Goal: Information Seeking & Learning: Learn about a topic

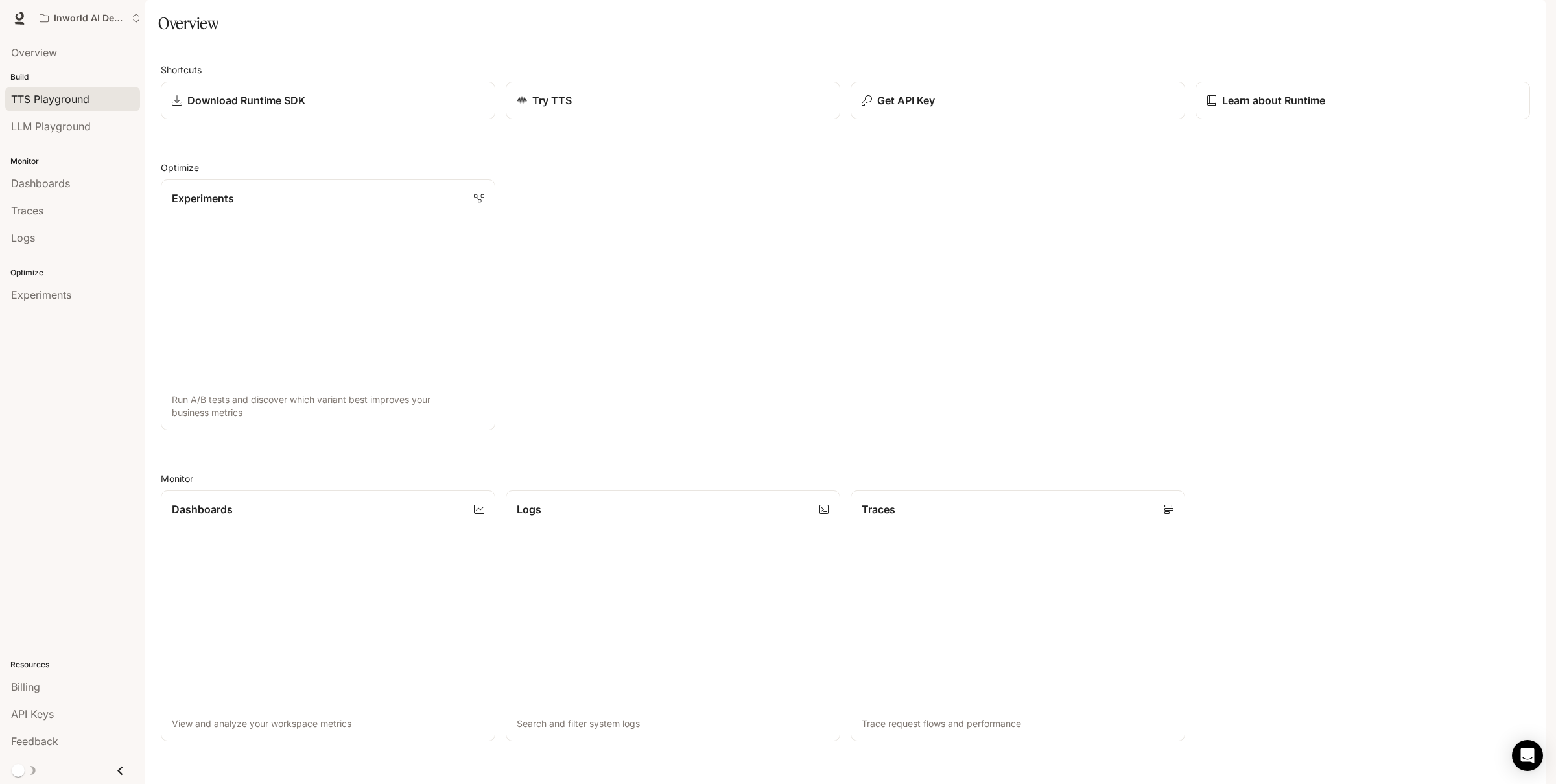
click at [87, 103] on span "TTS Playground" at bounding box center [51, 99] width 79 height 15
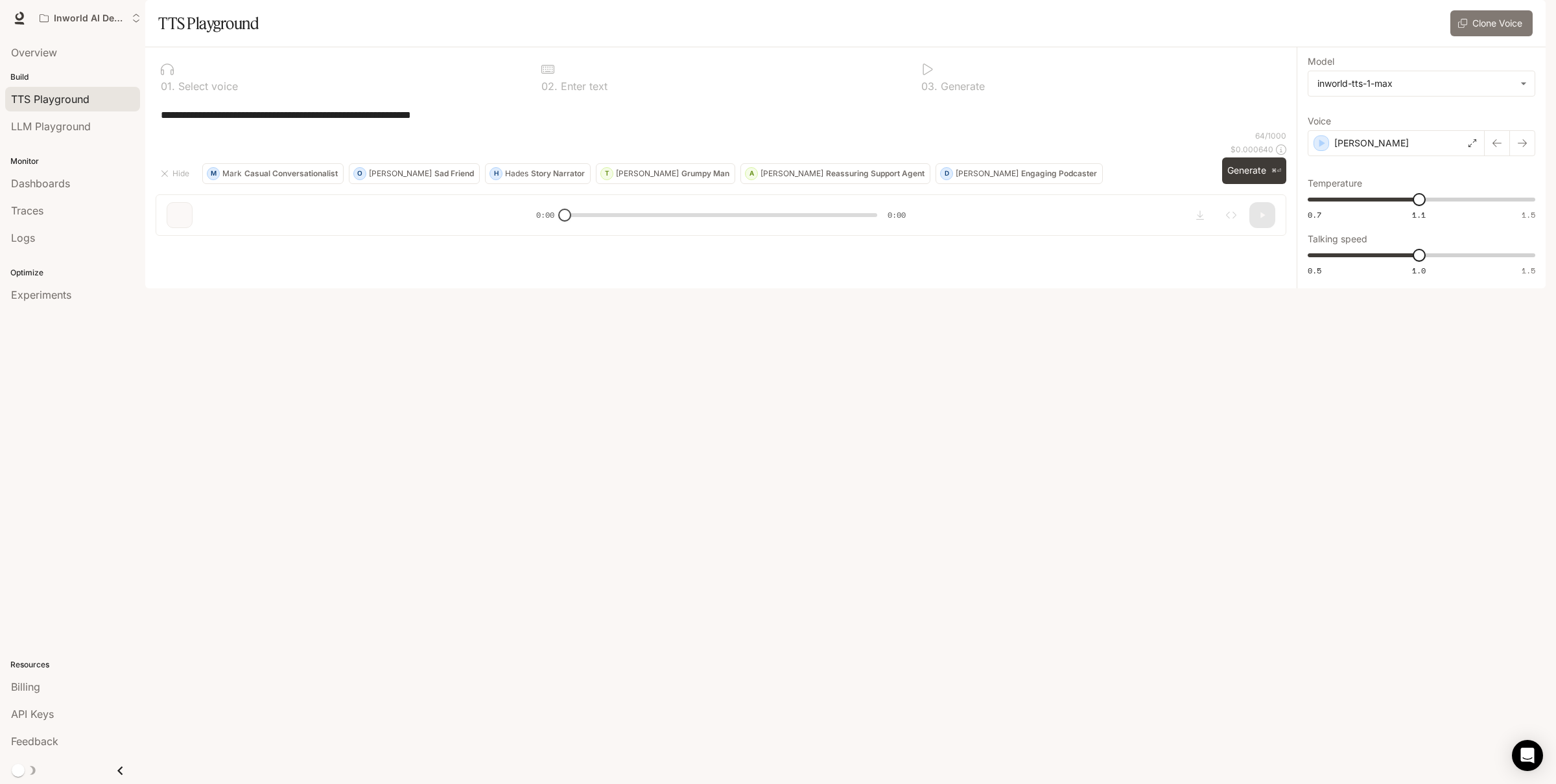
click at [1489, 36] on button "Clone Voice" at bounding box center [1491, 23] width 83 height 26
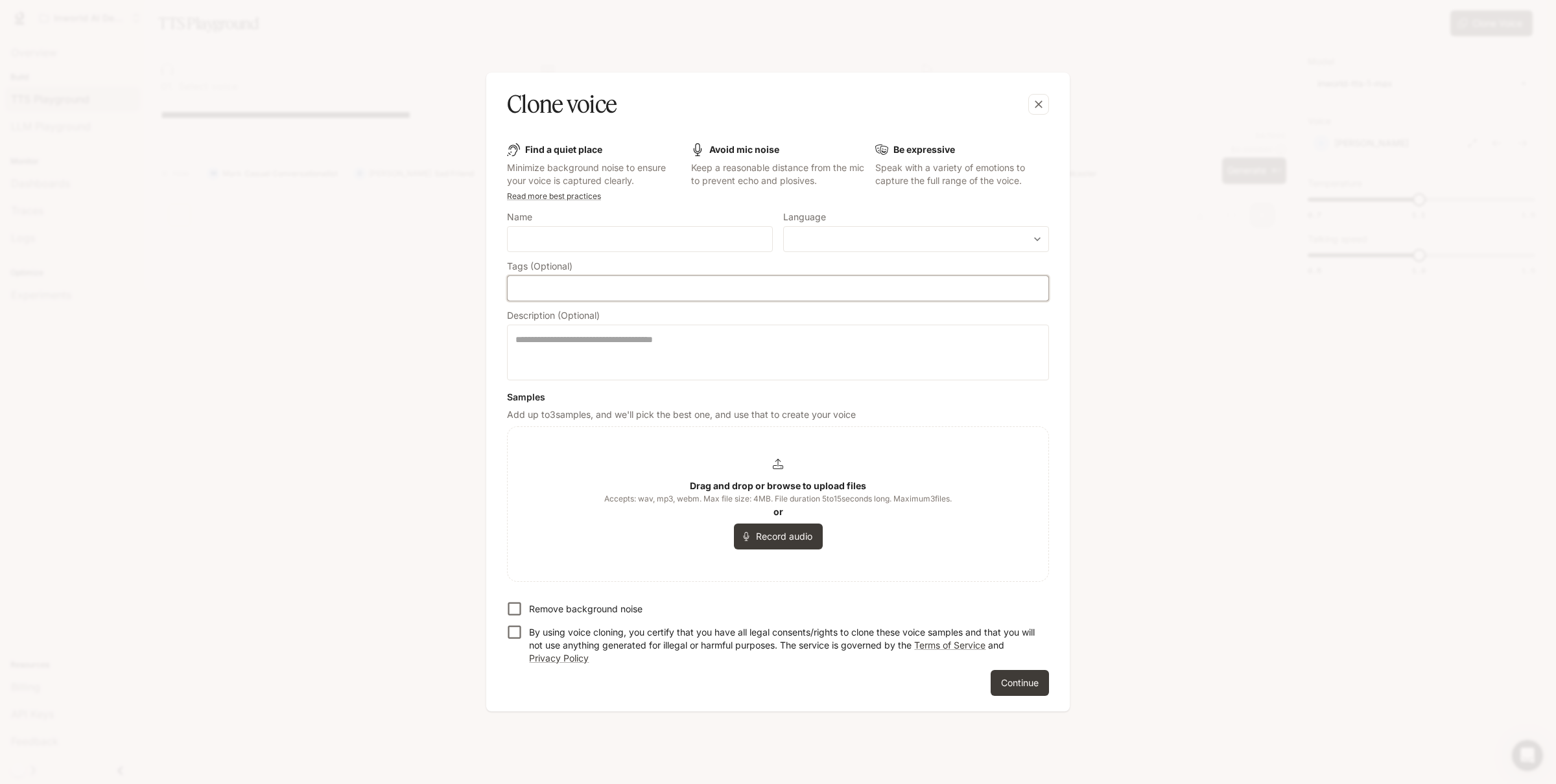
click at [594, 291] on input "text" at bounding box center [777, 288] width 529 height 13
click at [675, 96] on div "Clone voice" at bounding box center [764, 104] width 516 height 32
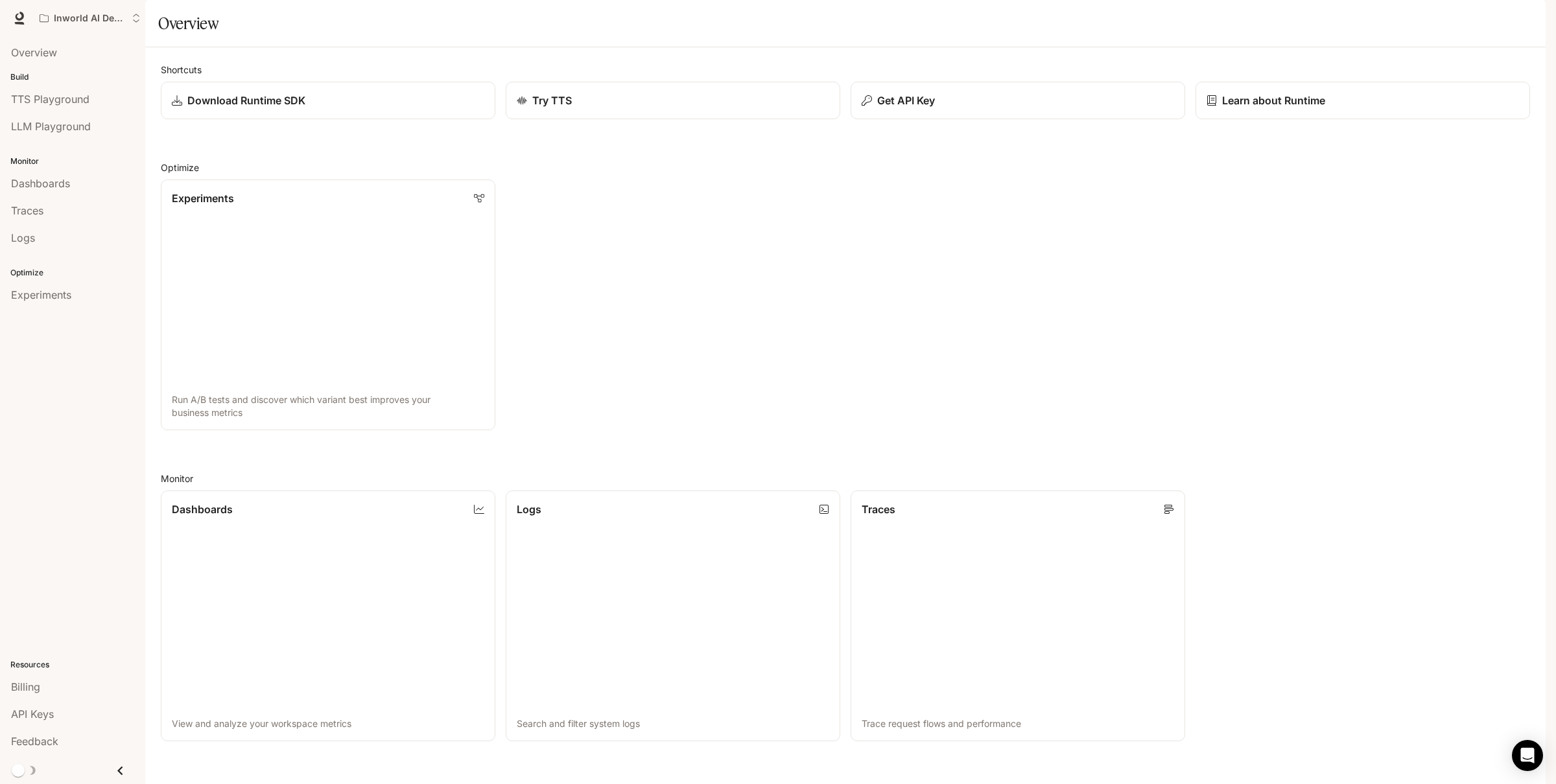
click at [1473, 13] on span "Documentation" at bounding box center [1470, 18] width 64 height 16
click at [81, 105] on span "TTS Playground" at bounding box center [51, 99] width 79 height 15
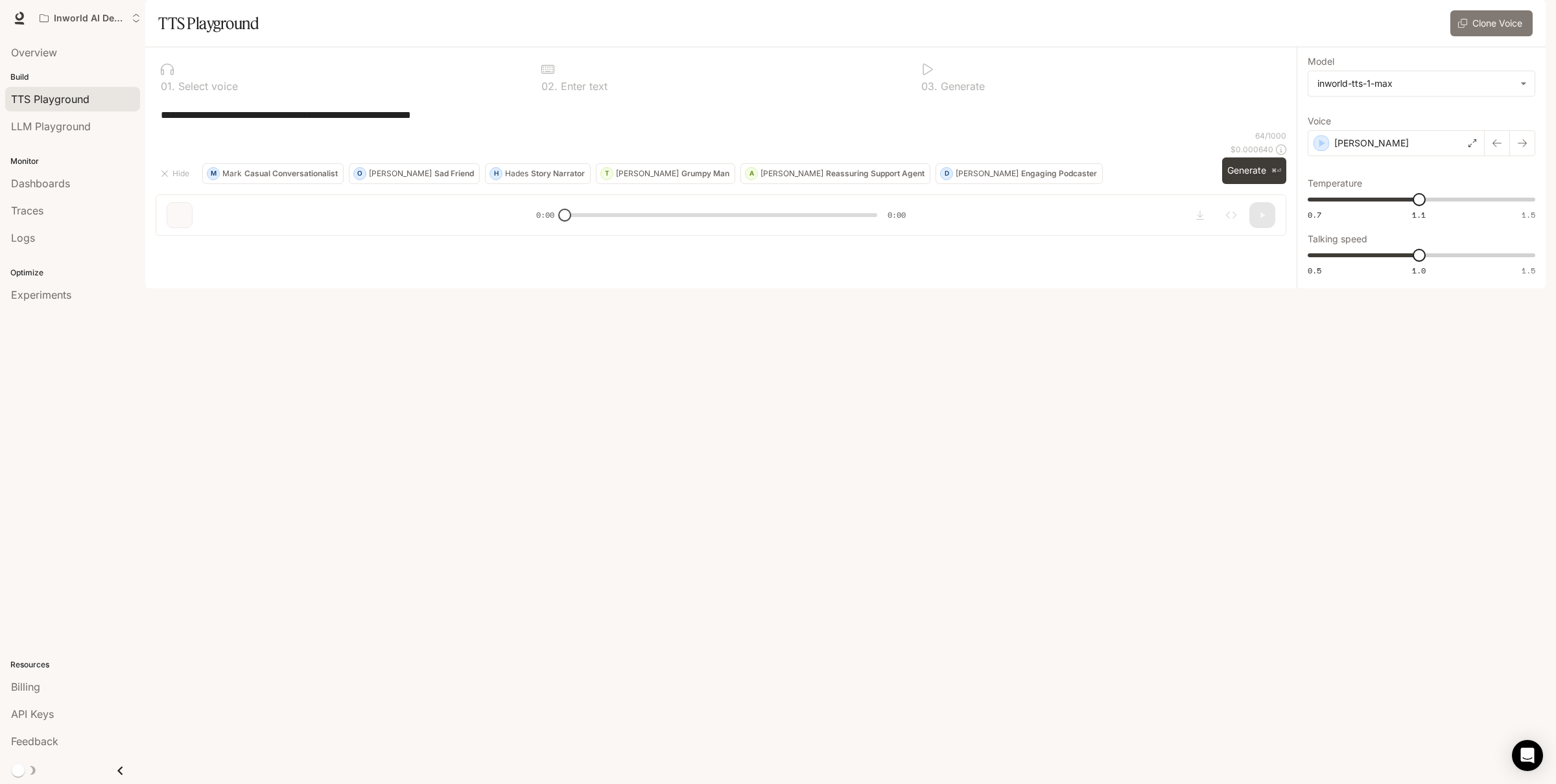
click at [1489, 36] on button "Clone Voice" at bounding box center [1491, 23] width 83 height 26
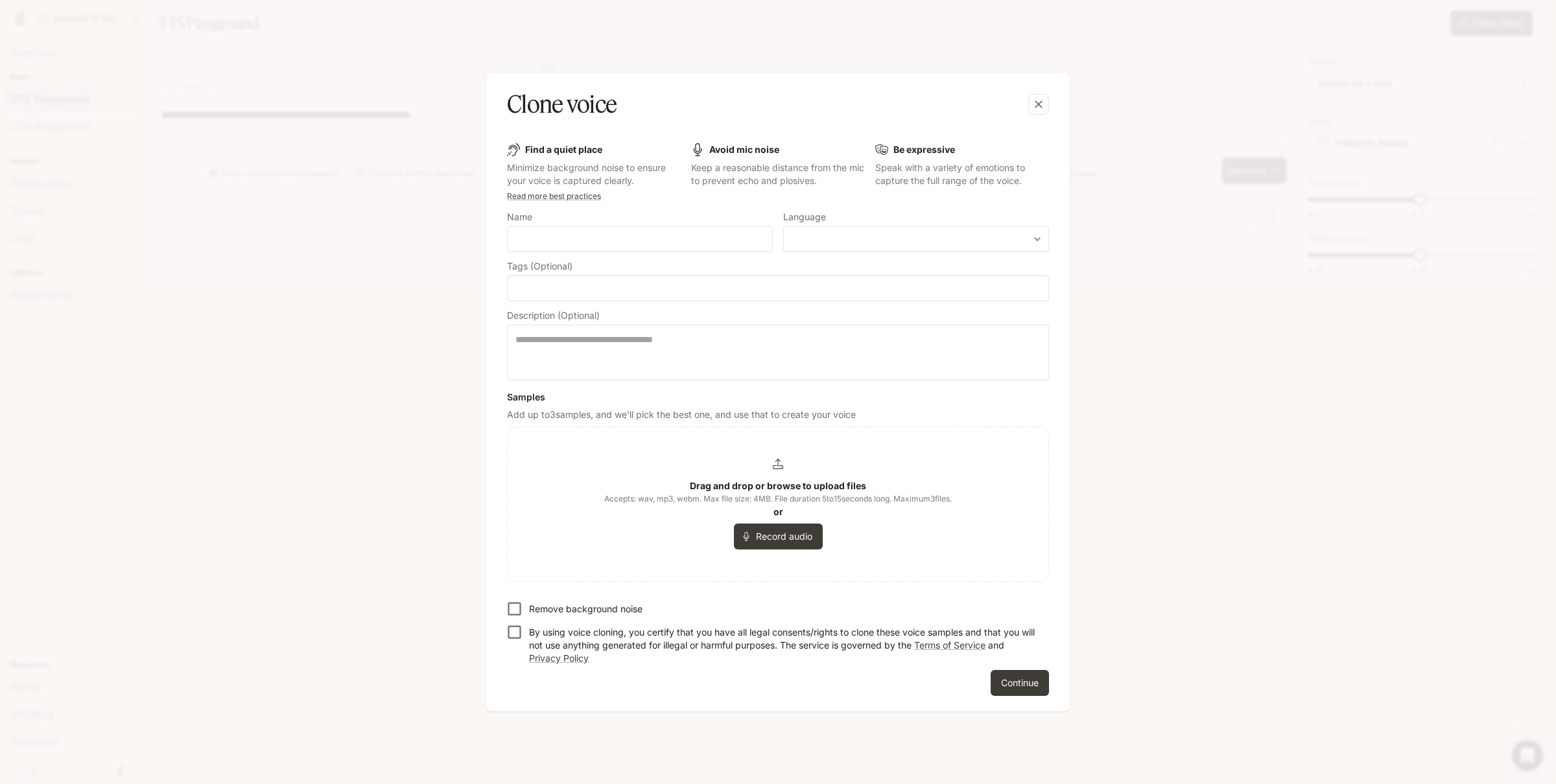
click at [657, 209] on form "Find a quiet place Minimize background noise to ensure your voice is captured c…" at bounding box center [777, 419] width 542 height 553
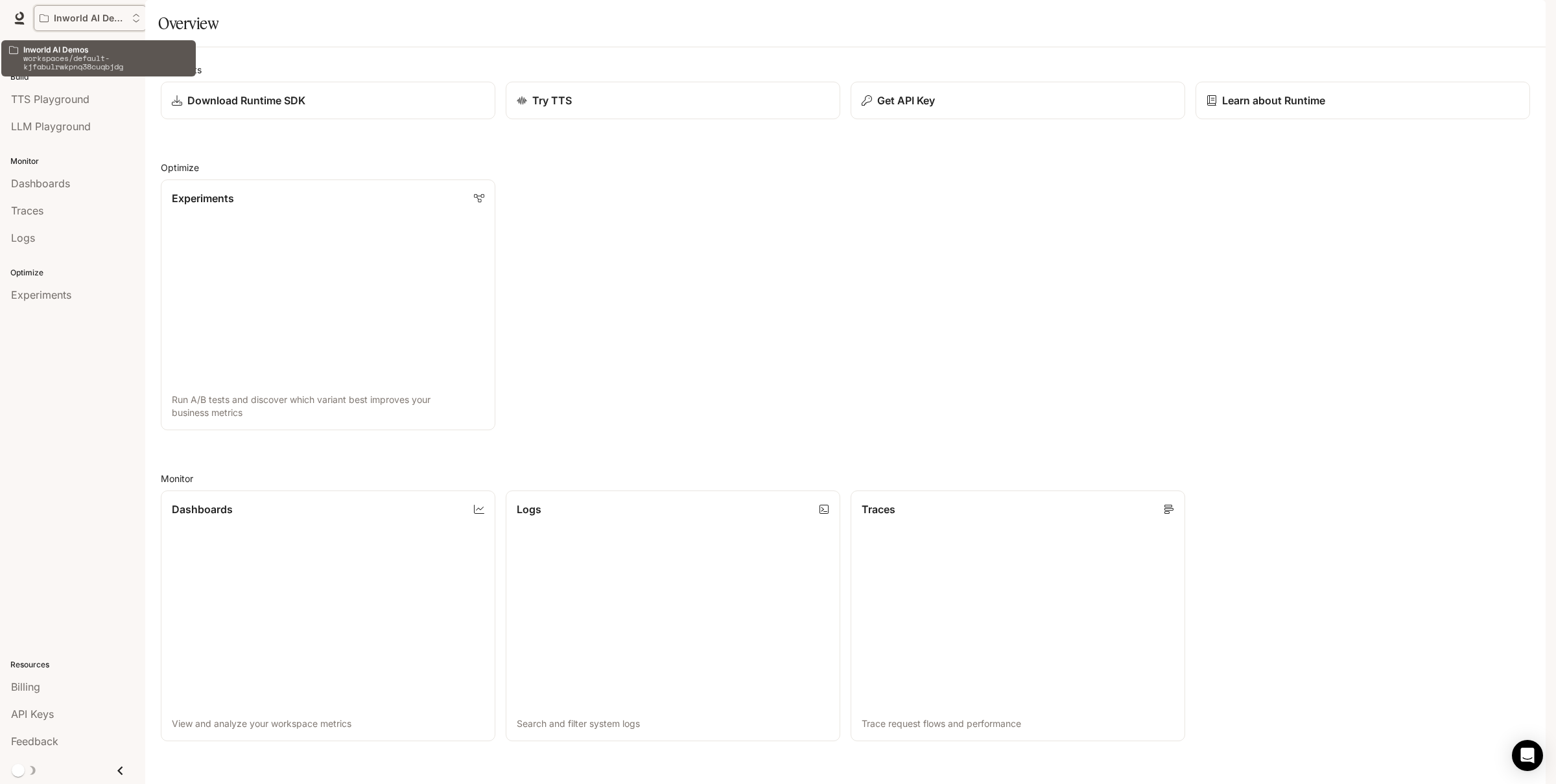
click at [125, 18] on p "Inworld AI Demos" at bounding box center [90, 18] width 72 height 11
click at [125, 18] on div "Open workspace menu" at bounding box center [778, 392] width 1556 height 784
click at [172, 15] on div "Inworld AI Demos" at bounding box center [707, 18] width 1348 height 26
click at [138, 16] on icon "Open workspace menu" at bounding box center [136, 18] width 6 height 8
click at [852, 221] on div "Experiments Run A/B tests and discover which variant best improves your busines…" at bounding box center [840, 299] width 1379 height 261
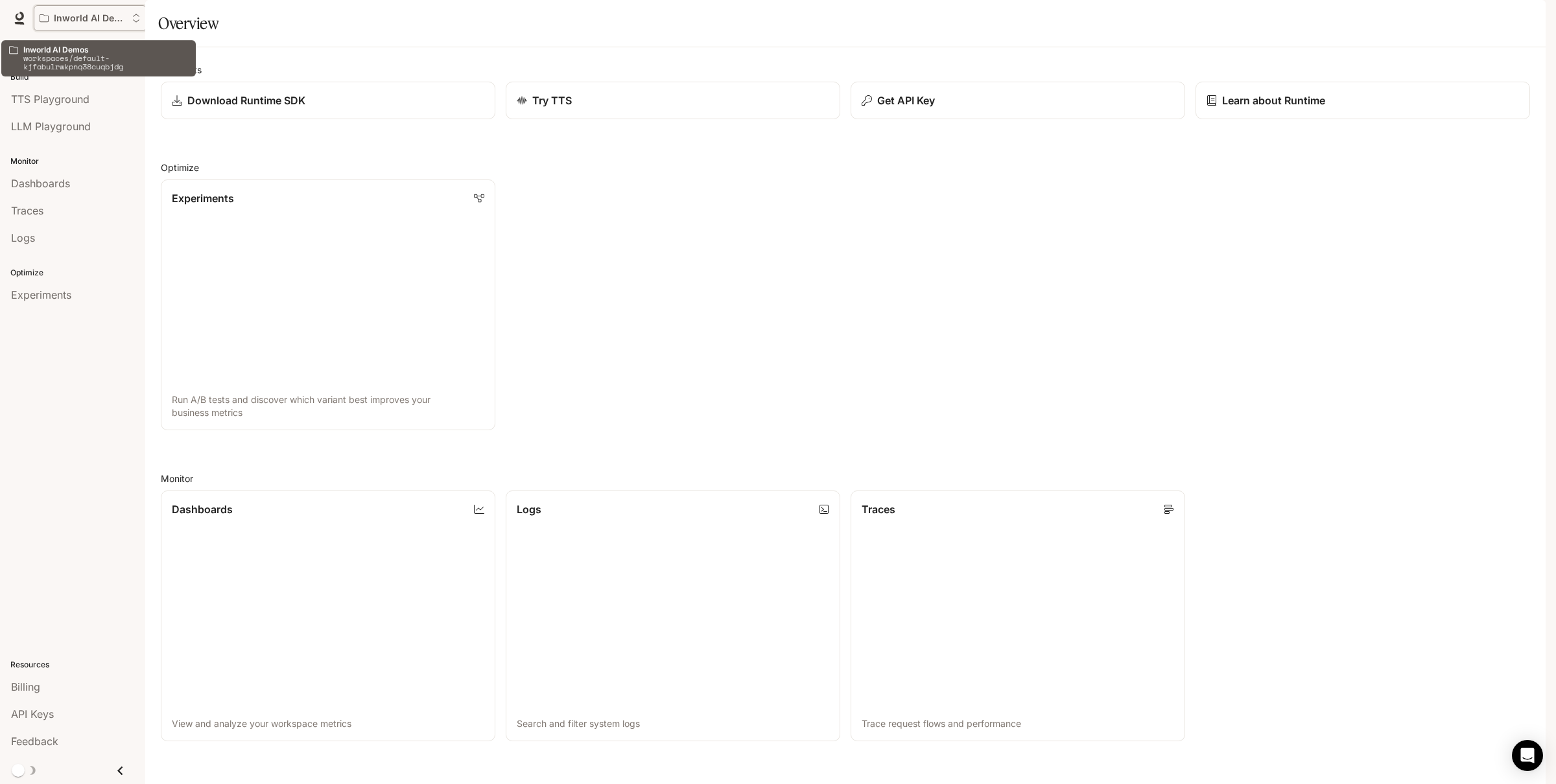
click at [96, 14] on p "Inworld AI Demos" at bounding box center [90, 18] width 72 height 11
click at [96, 14] on div "Open workspace menu" at bounding box center [778, 392] width 1556 height 784
click at [116, 2] on div "Inworld AI Demos Runtime Runtime Documentation Documentation" at bounding box center [778, 18] width 1556 height 36
click at [1536, 22] on button "button" at bounding box center [1527, 18] width 26 height 26
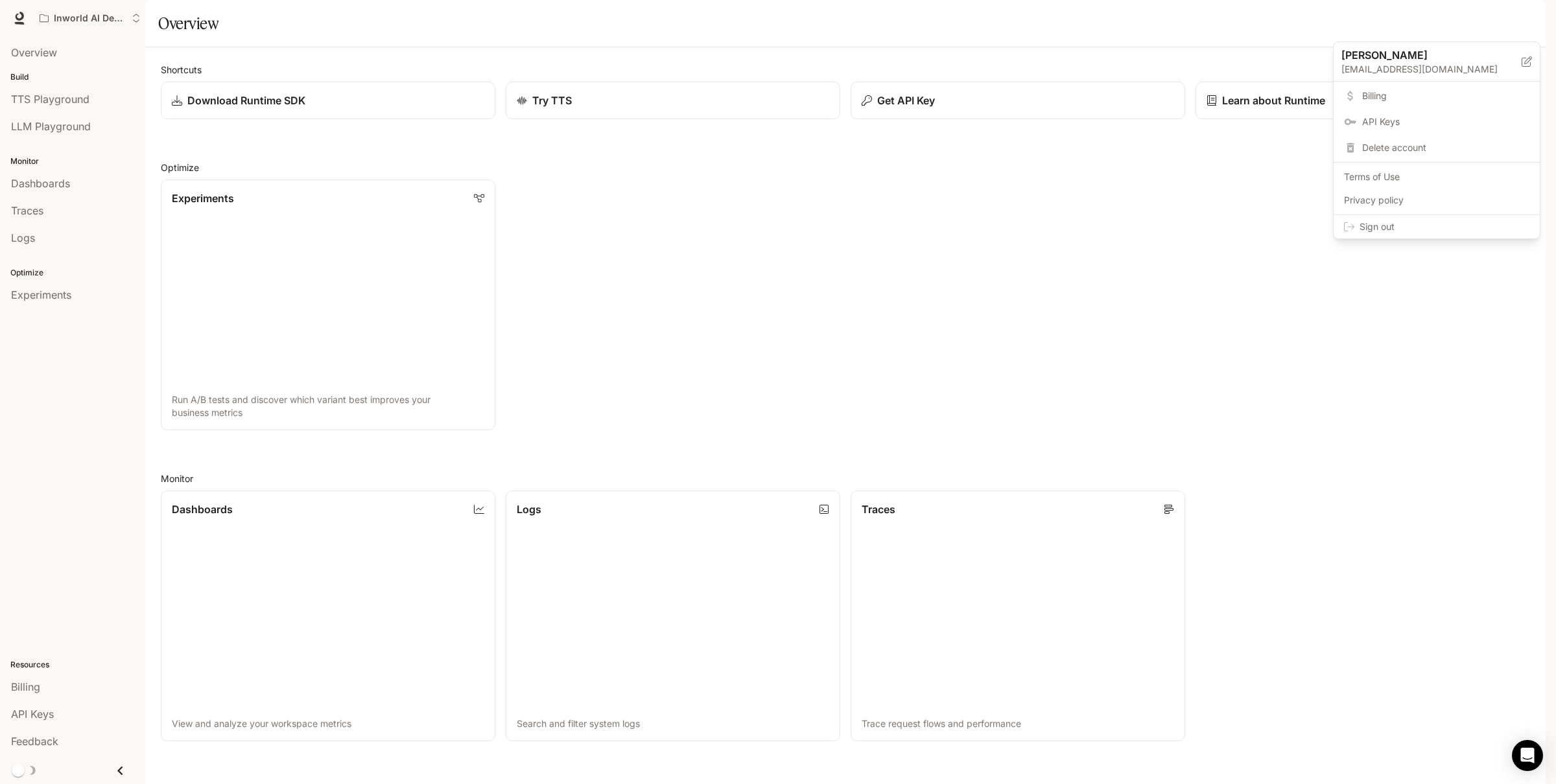
click at [1399, 215] on div "Sign out" at bounding box center [1436, 226] width 206 height 23
